Goal: Task Accomplishment & Management: Manage account settings

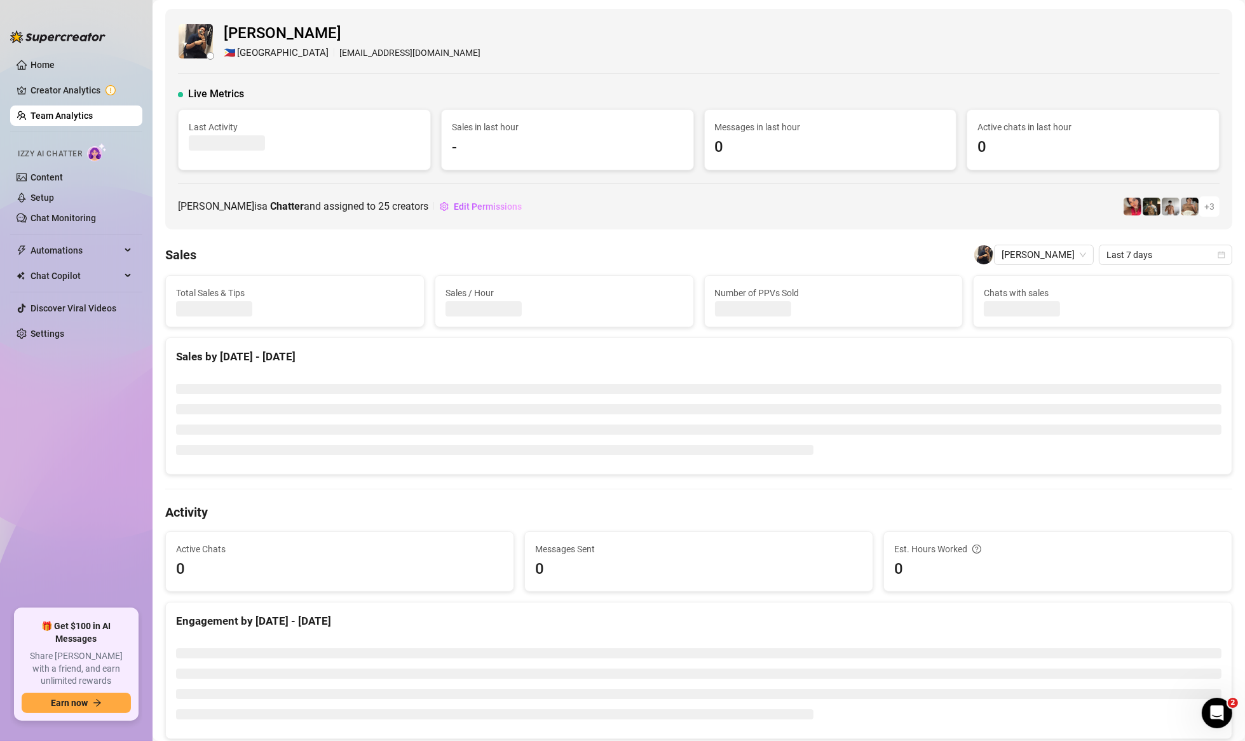
click at [77, 116] on link "Team Analytics" at bounding box center [62, 116] width 62 height 10
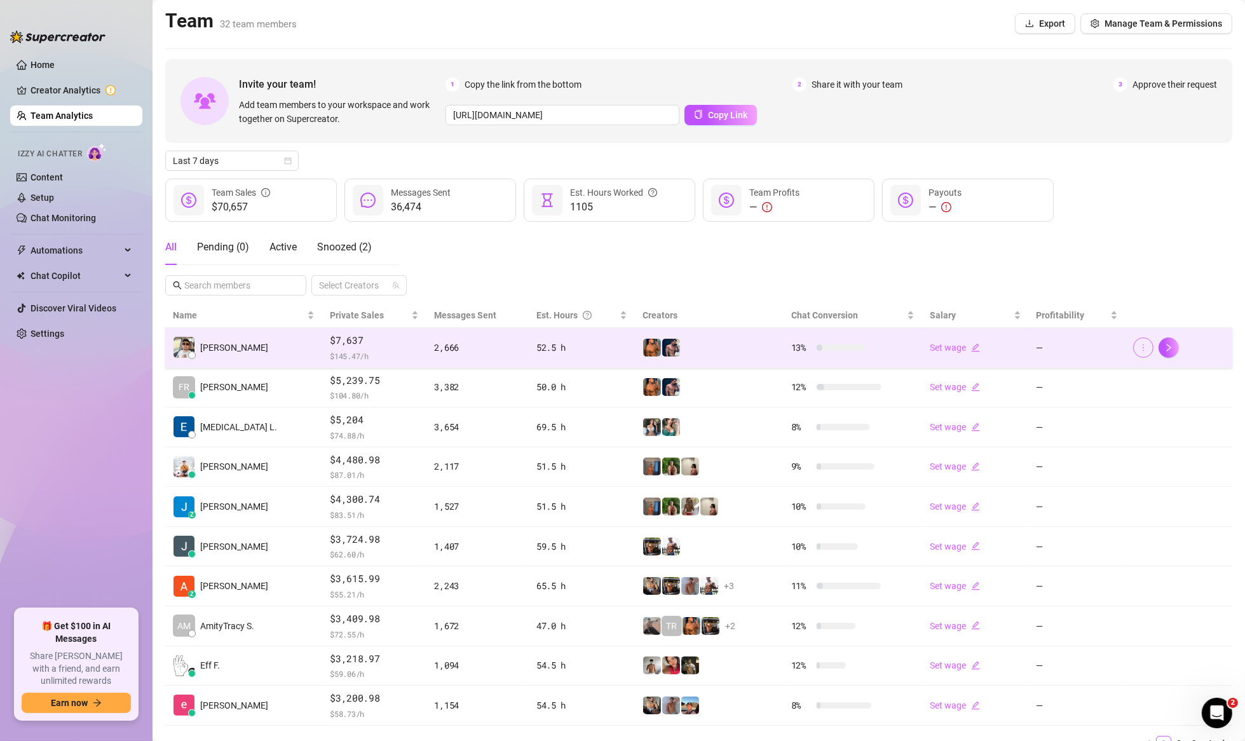
click at [1139, 345] on icon "more" at bounding box center [1143, 347] width 9 height 9
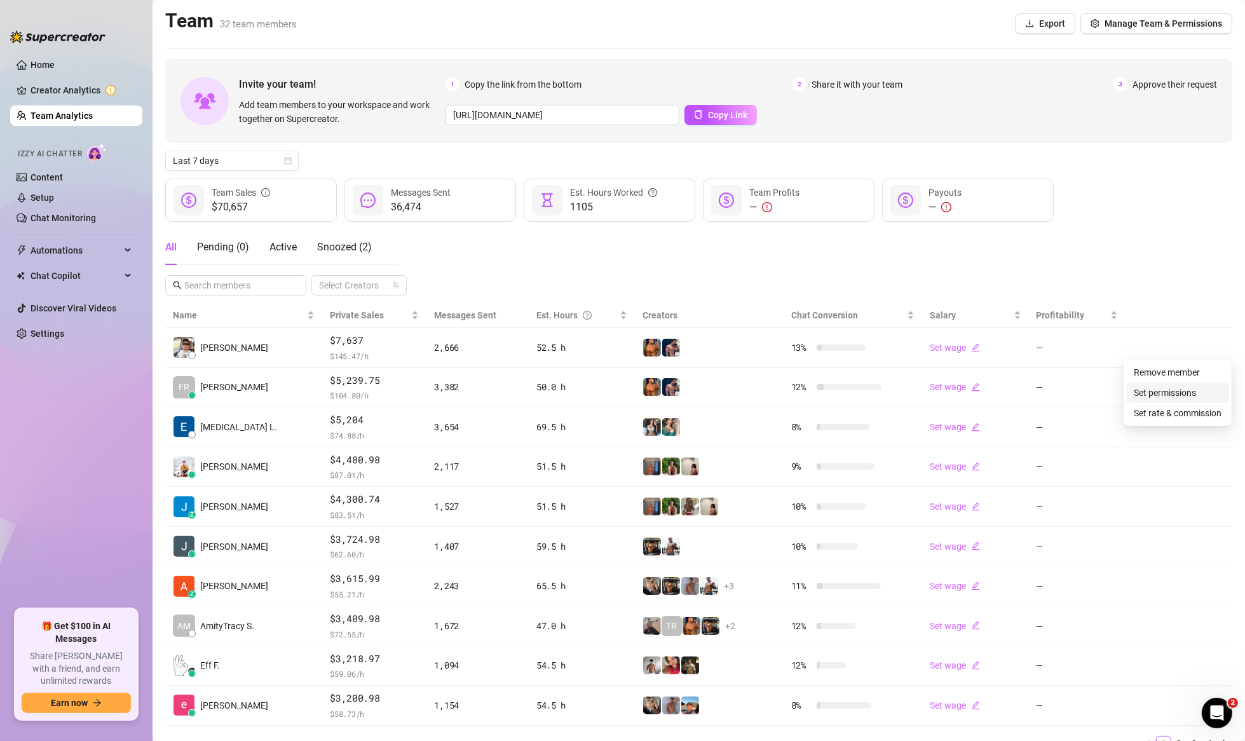
click at [1146, 391] on link "Set permissions" at bounding box center [1165, 393] width 62 height 10
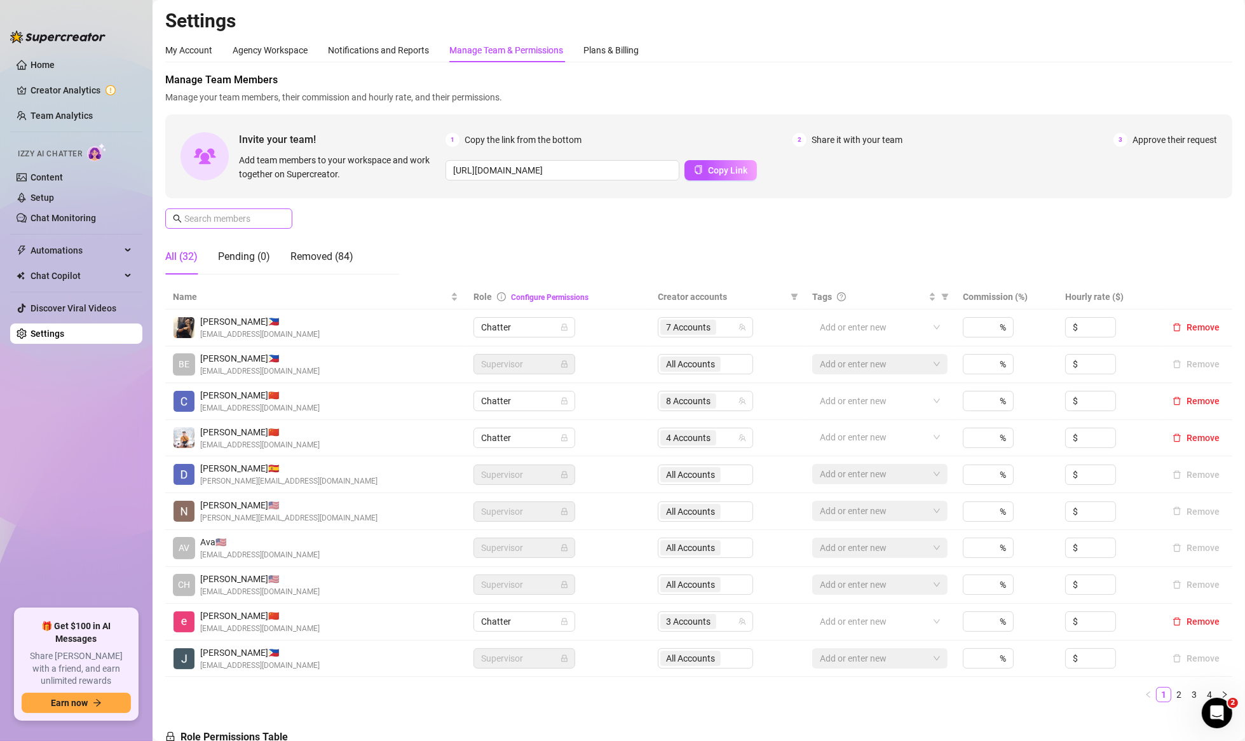
click at [210, 209] on span at bounding box center [228, 218] width 127 height 20
click at [216, 214] on input "text" at bounding box center [229, 219] width 90 height 14
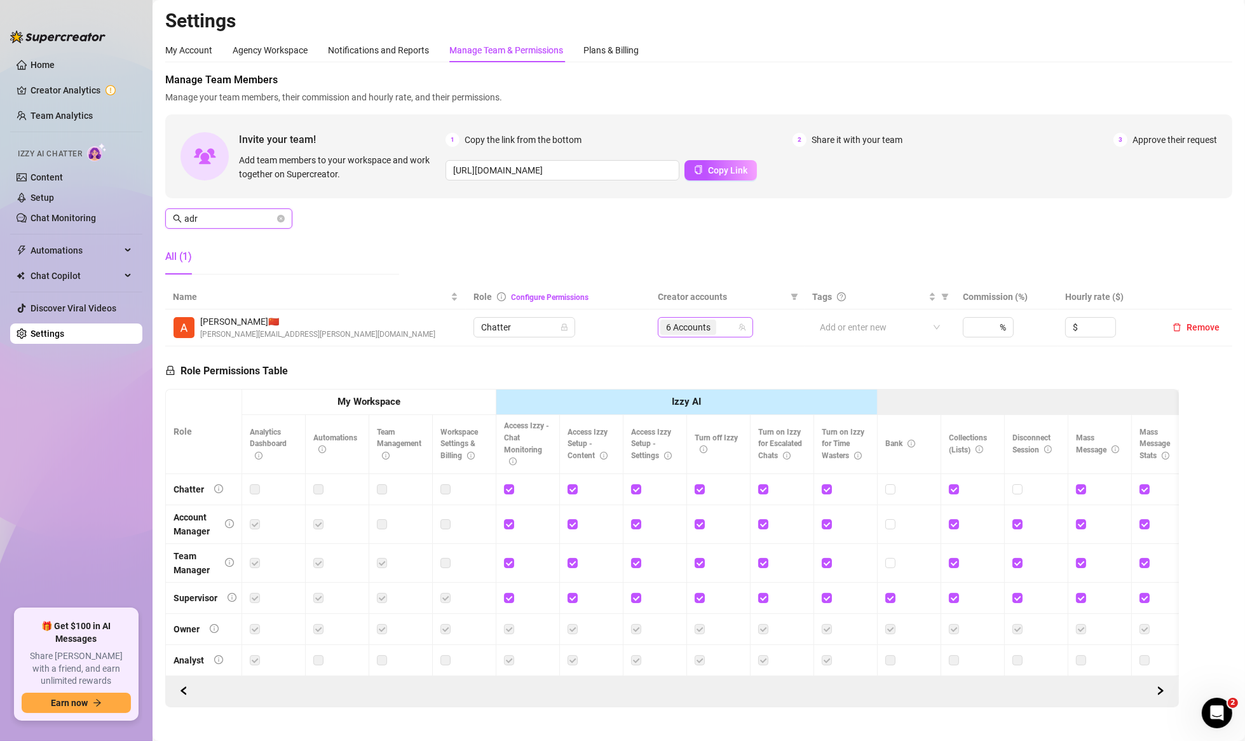
click at [690, 334] on span "6 Accounts" at bounding box center [688, 327] width 44 height 14
type input "adr"
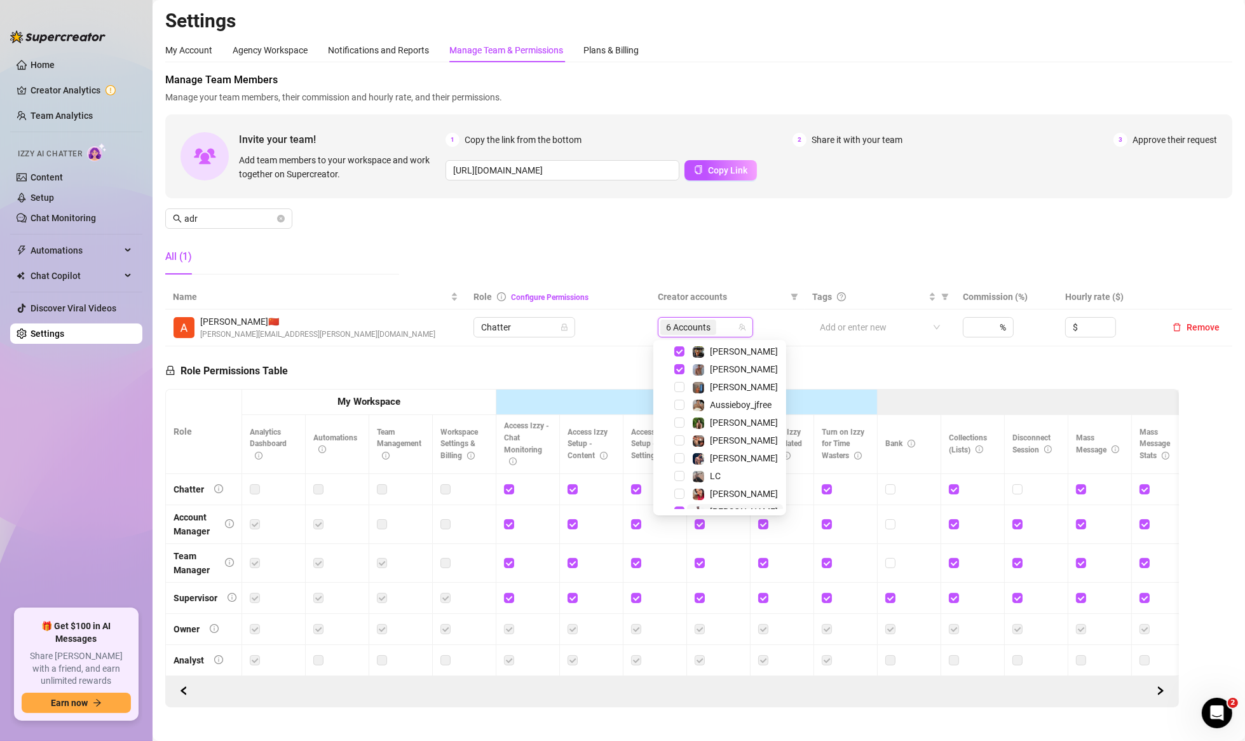
scroll to position [173, 0]
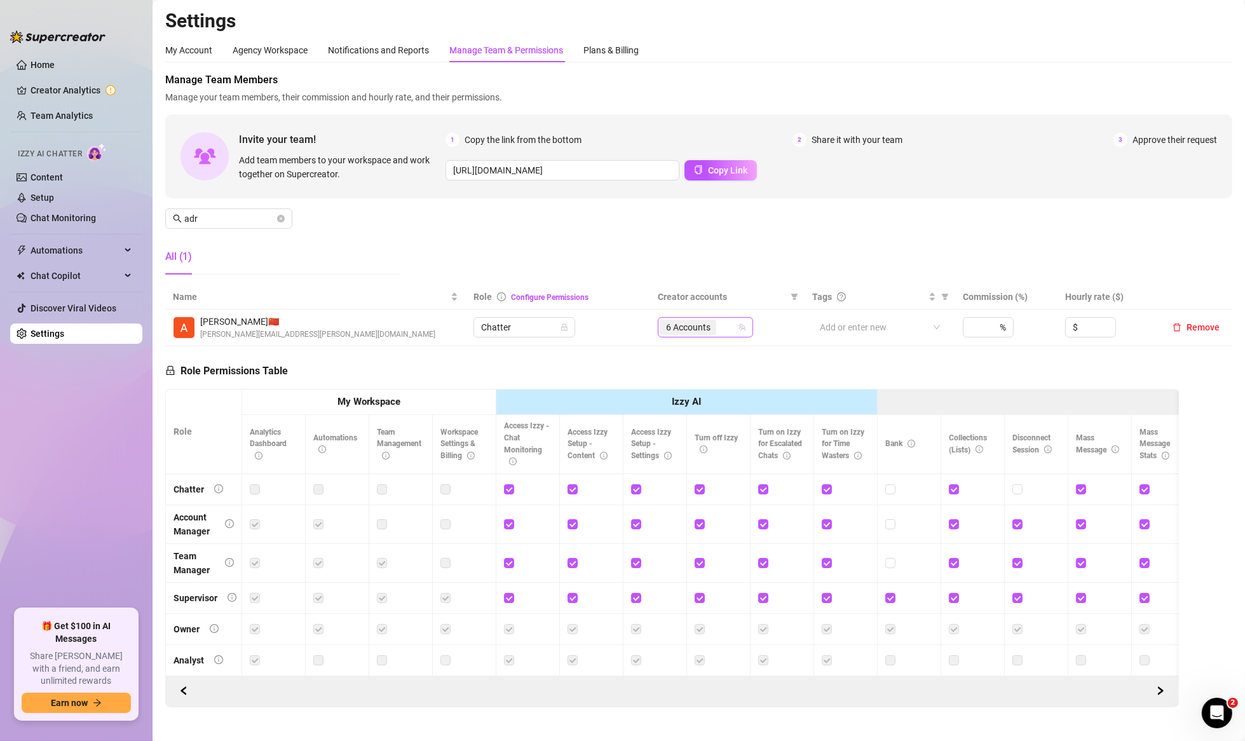
click at [683, 328] on span "6 Accounts" at bounding box center [688, 327] width 44 height 14
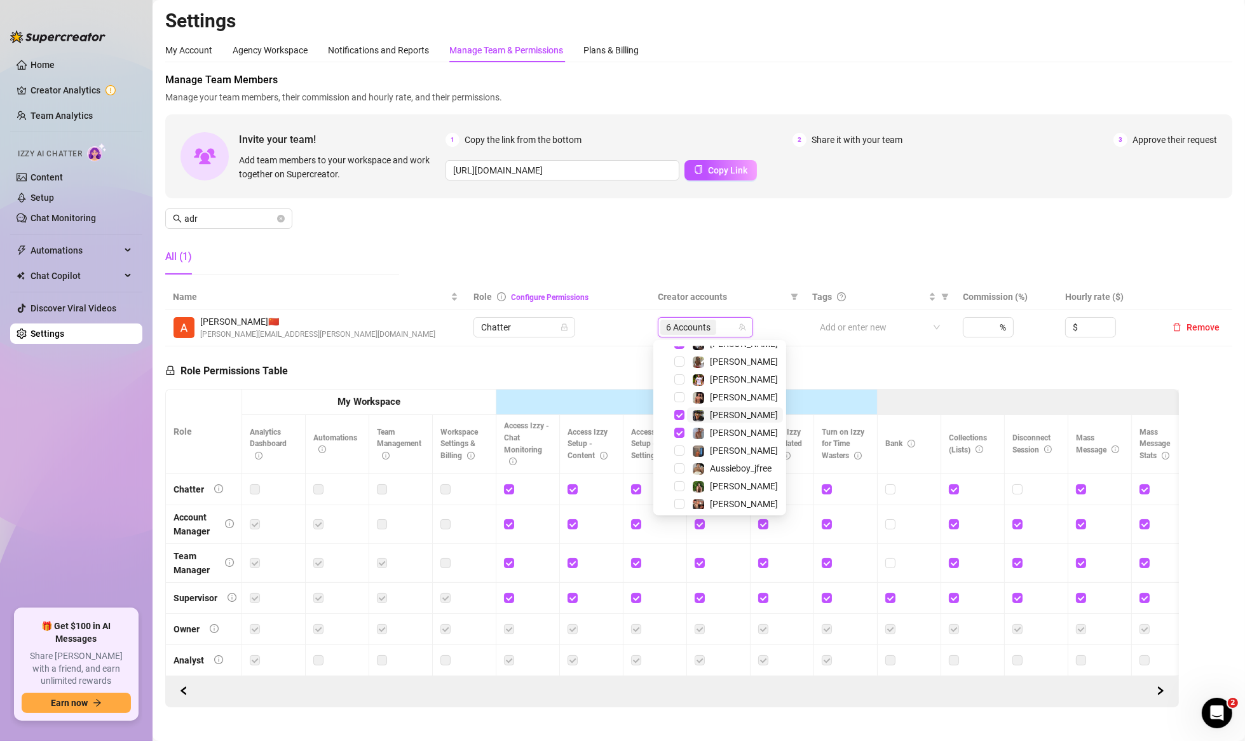
scroll to position [0, 0]
click at [719, 336] on div "6 Accounts" at bounding box center [698, 327] width 77 height 18
click at [683, 367] on span "Select tree node" at bounding box center [679, 367] width 10 height 10
click at [679, 380] on span "Select tree node" at bounding box center [679, 384] width 10 height 10
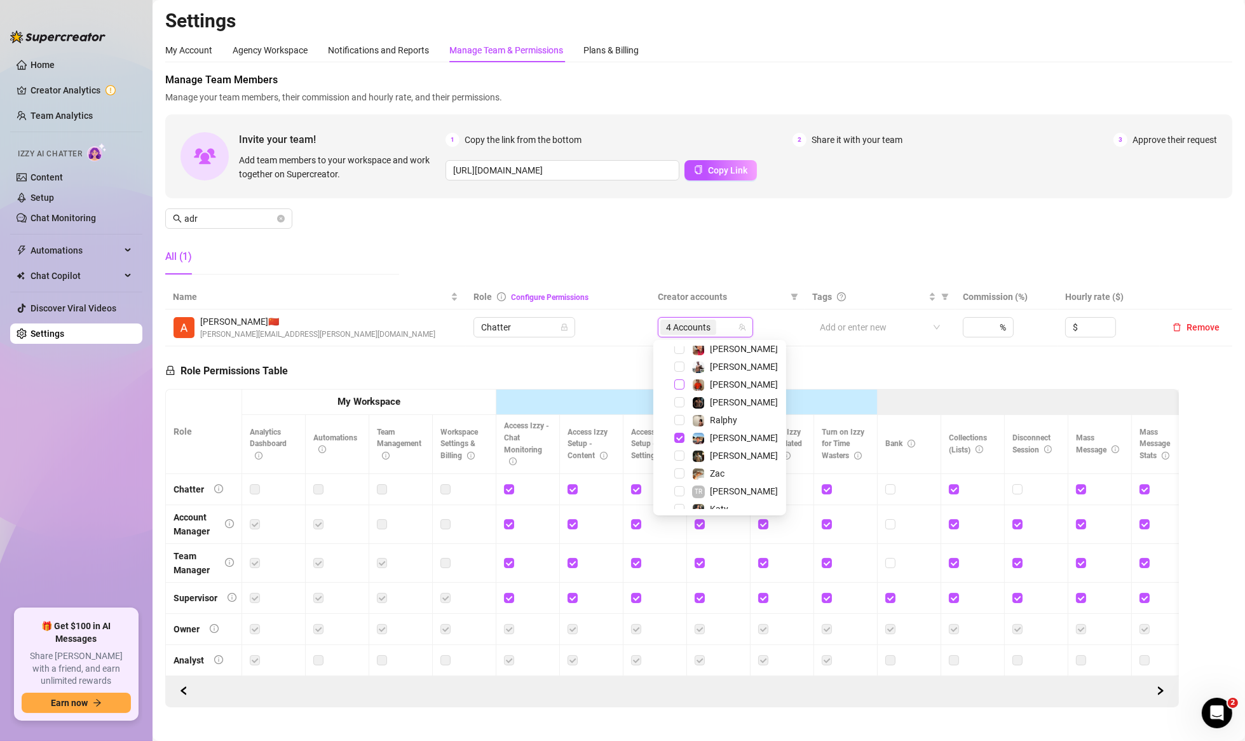
click at [681, 381] on span "Select tree node" at bounding box center [679, 384] width 10 height 10
click at [677, 363] on span "Select tree node" at bounding box center [679, 367] width 10 height 10
click at [609, 362] on div "Role Permissions Table Role My Workspace Izzy AI OnlyFans Side Menu OnlyFans Ch…" at bounding box center [672, 526] width 1014 height 361
